Goal: Find specific page/section: Find specific page/section

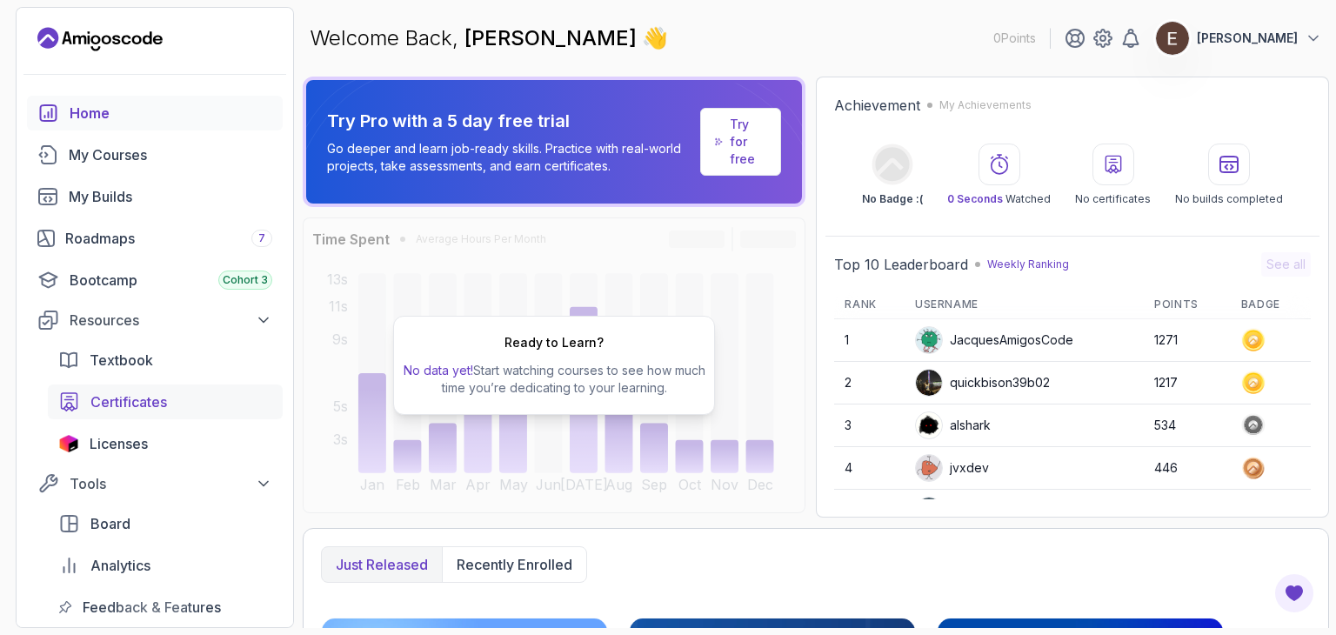
click at [116, 386] on link "Certificates" at bounding box center [165, 401] width 235 height 35
click at [120, 473] on div "Tools" at bounding box center [171, 483] width 203 height 21
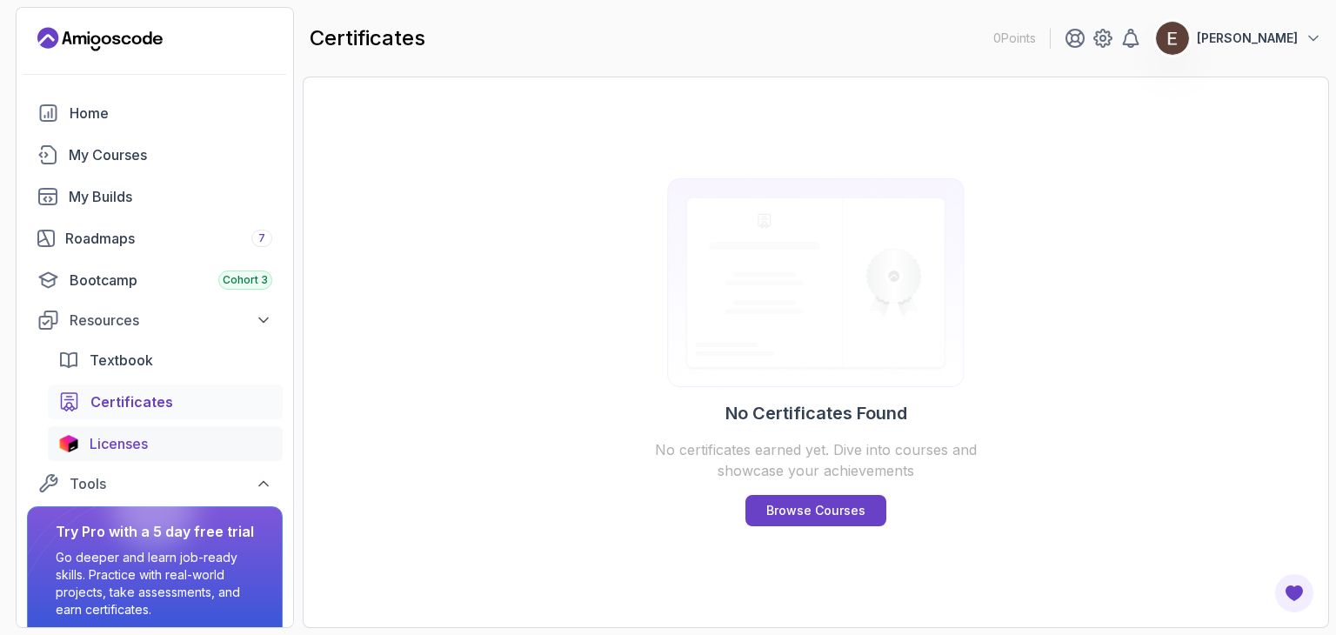
click at [127, 451] on span "Licenses" at bounding box center [119, 443] width 58 height 21
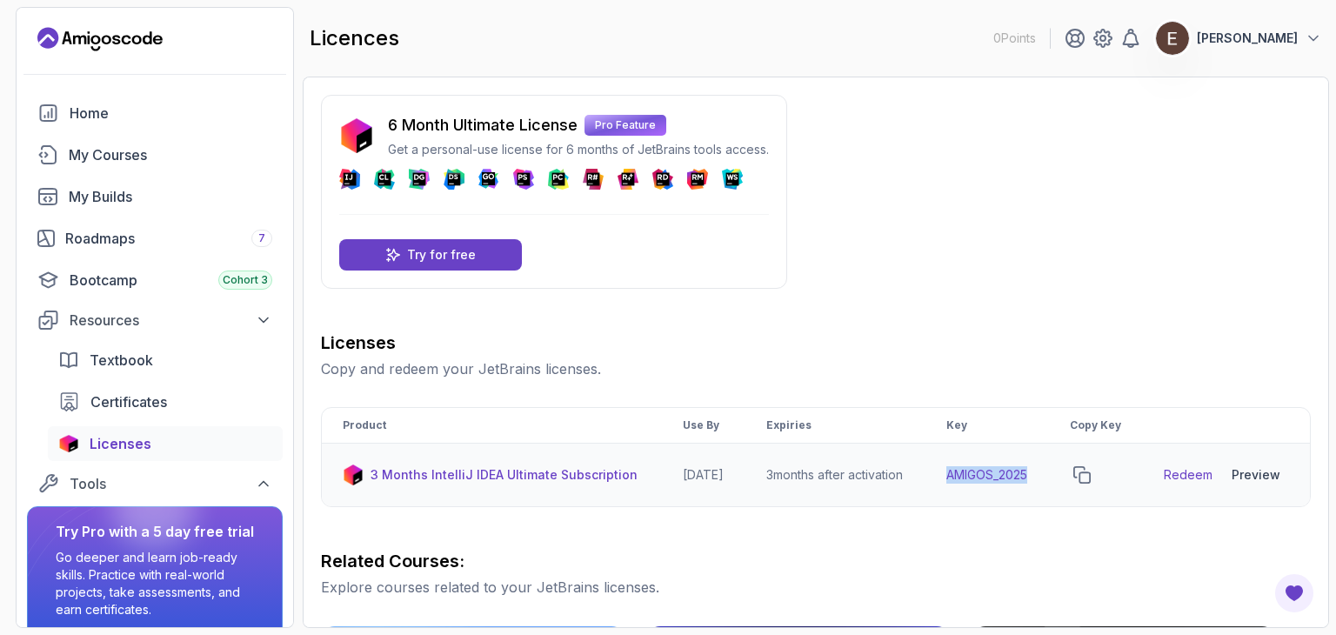
drag, startPoint x: 1056, startPoint y: 490, endPoint x: 962, endPoint y: 496, distance: 94.1
click at [962, 496] on td "AMIGOS_2025" at bounding box center [986, 475] width 123 height 63
copy td "AMIGOS_2025"
